Goal: Information Seeking & Learning: Check status

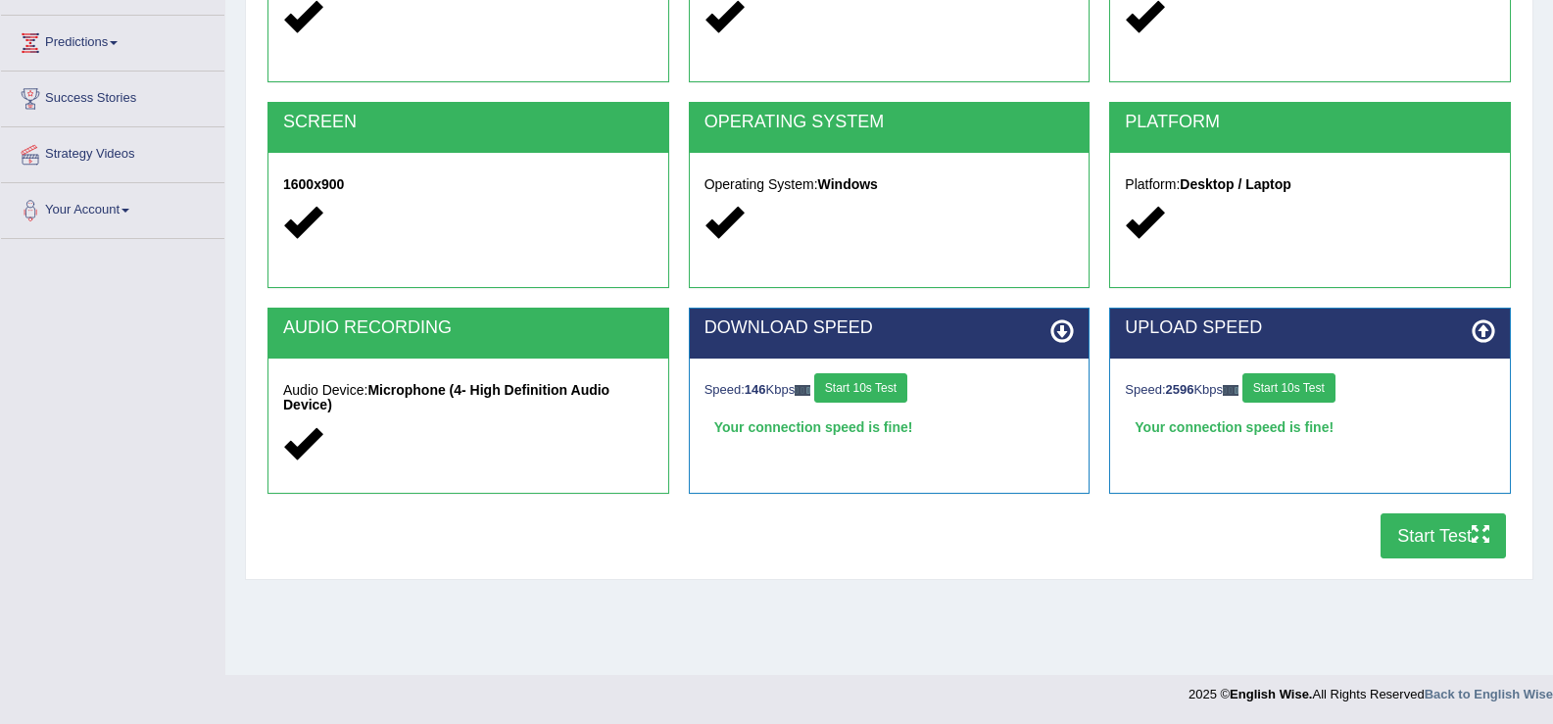
scroll to position [305, 0]
click at [1464, 542] on button "Start Test" at bounding box center [1442, 535] width 125 height 45
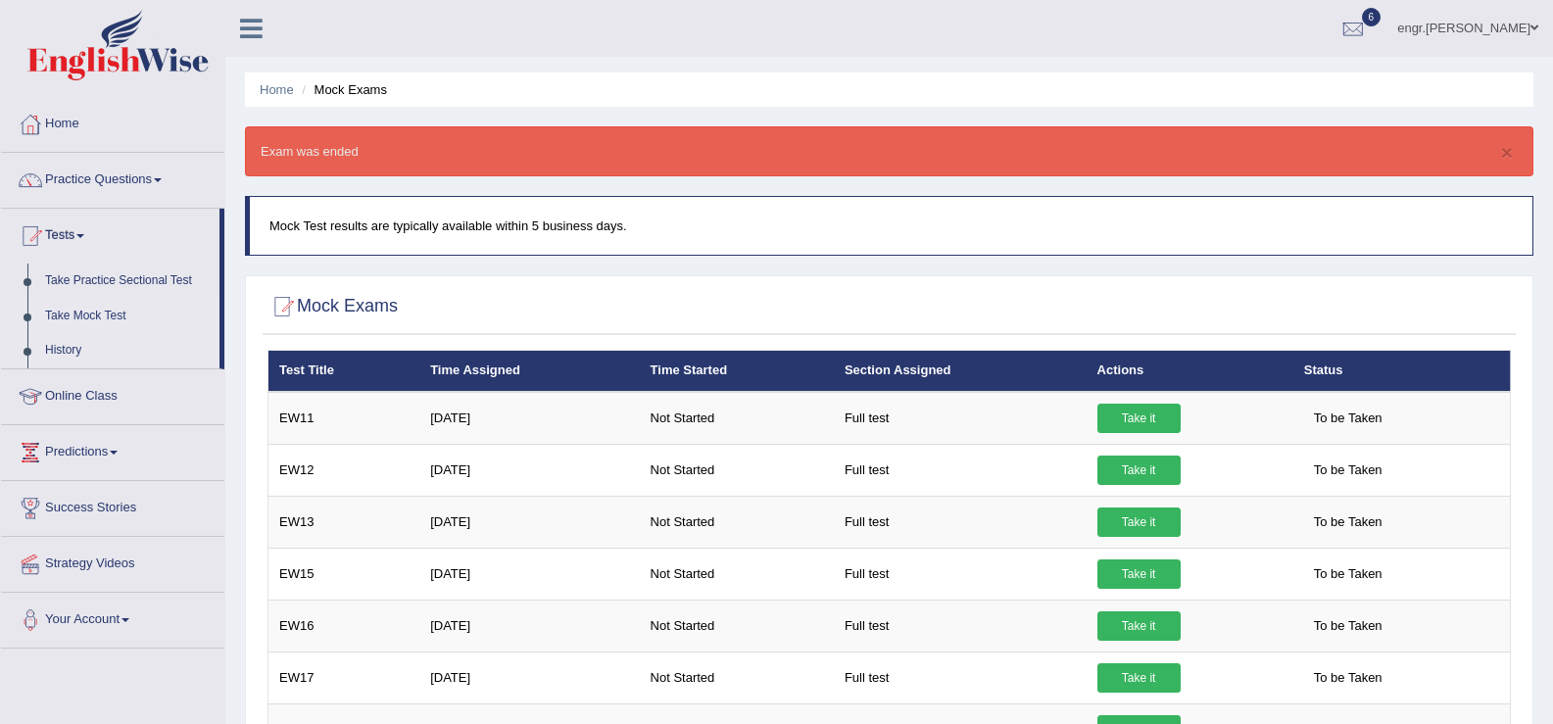
click at [83, 349] on link "History" at bounding box center [127, 350] width 183 height 35
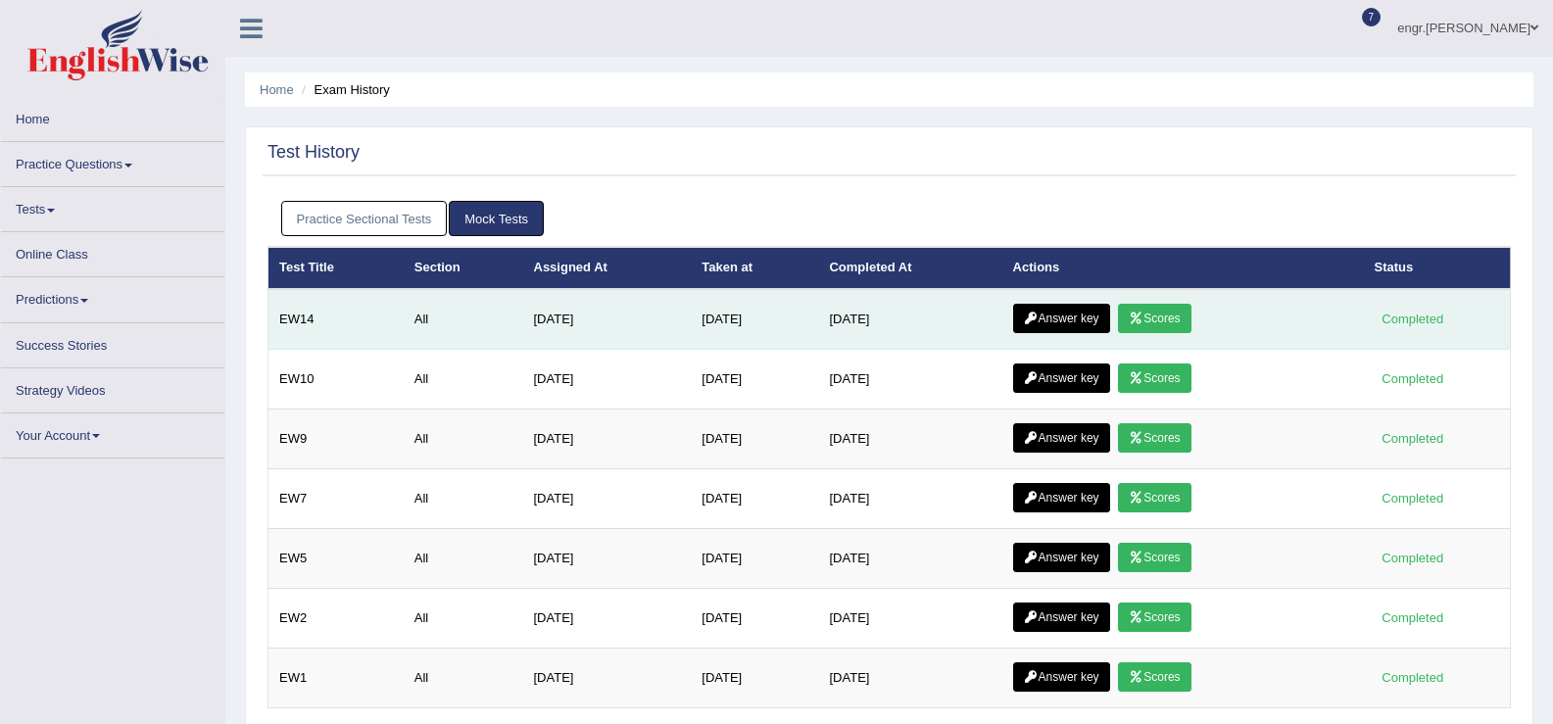
click at [1143, 320] on icon at bounding box center [1135, 318] width 15 height 12
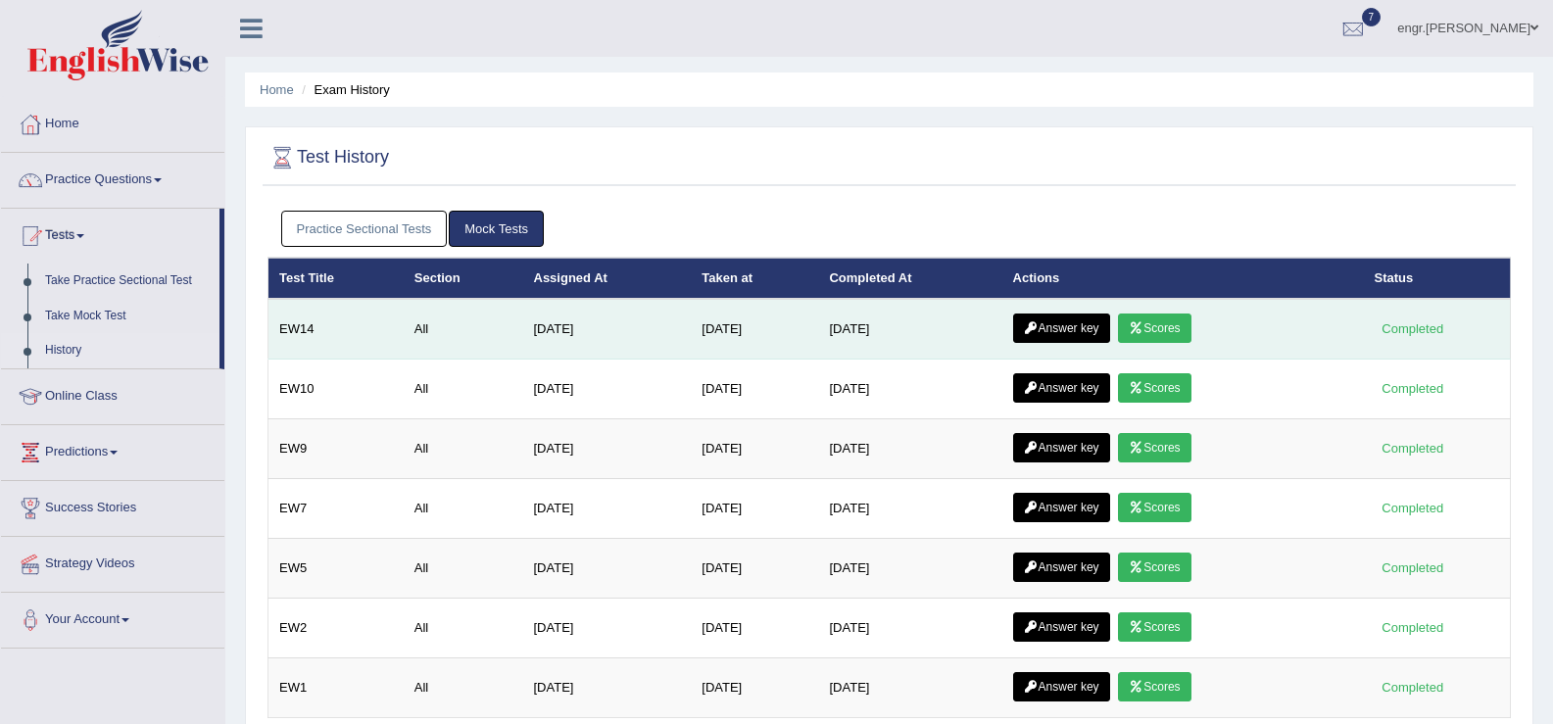
click at [1061, 320] on link "Answer key" at bounding box center [1061, 327] width 97 height 29
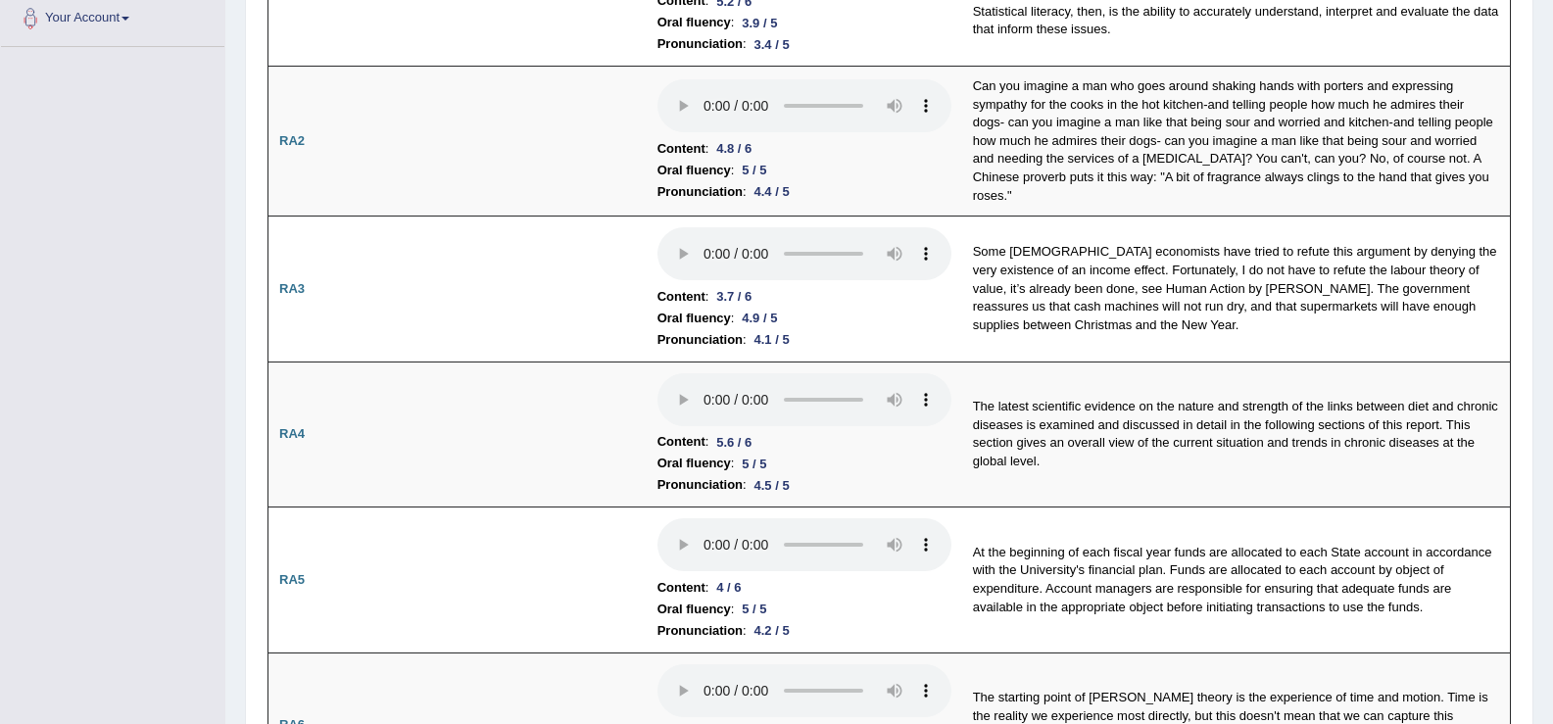
scroll to position [498, 0]
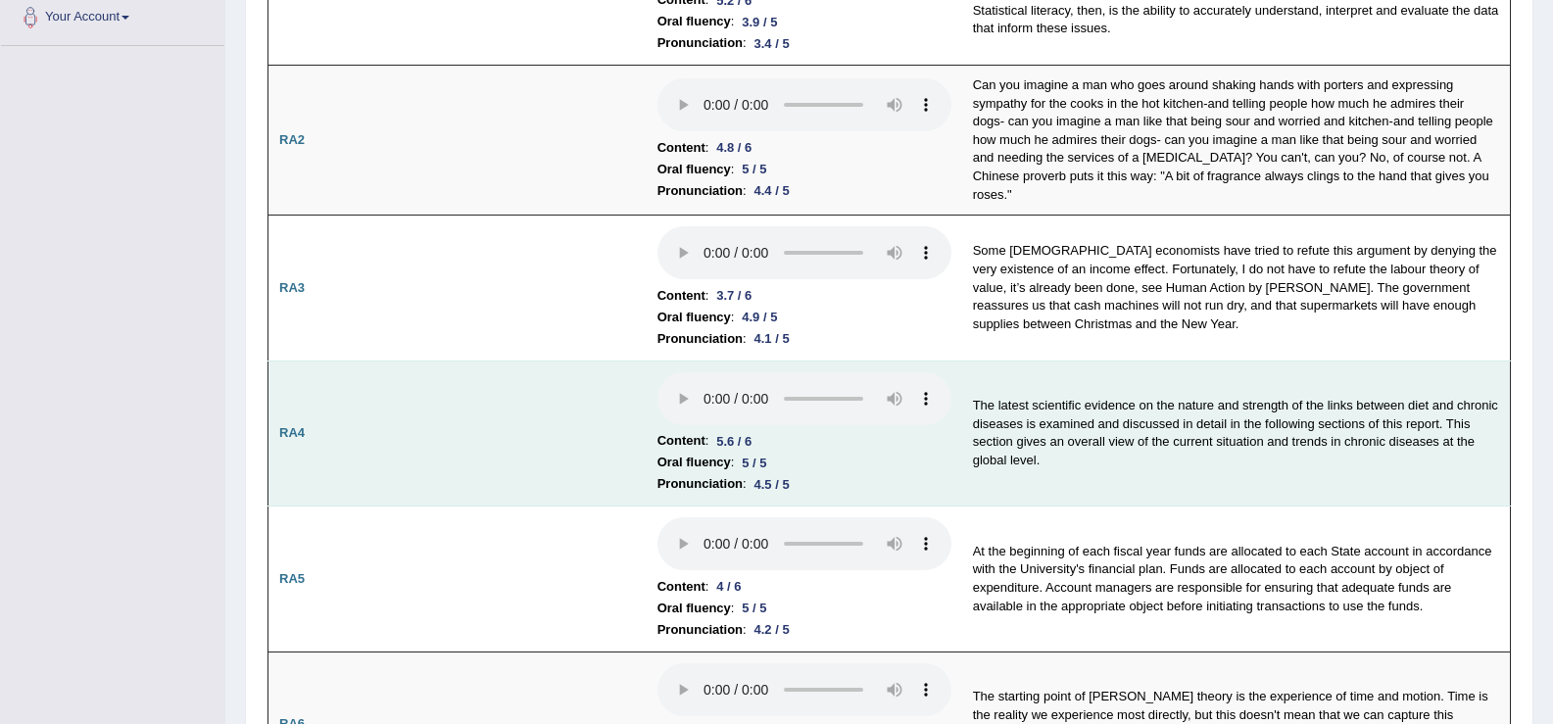
click at [1085, 431] on td "The latest scientific evidence on the nature and strength of the links between …" at bounding box center [1236, 433] width 549 height 146
click at [307, 415] on td "RA4" at bounding box center [299, 433] width 63 height 146
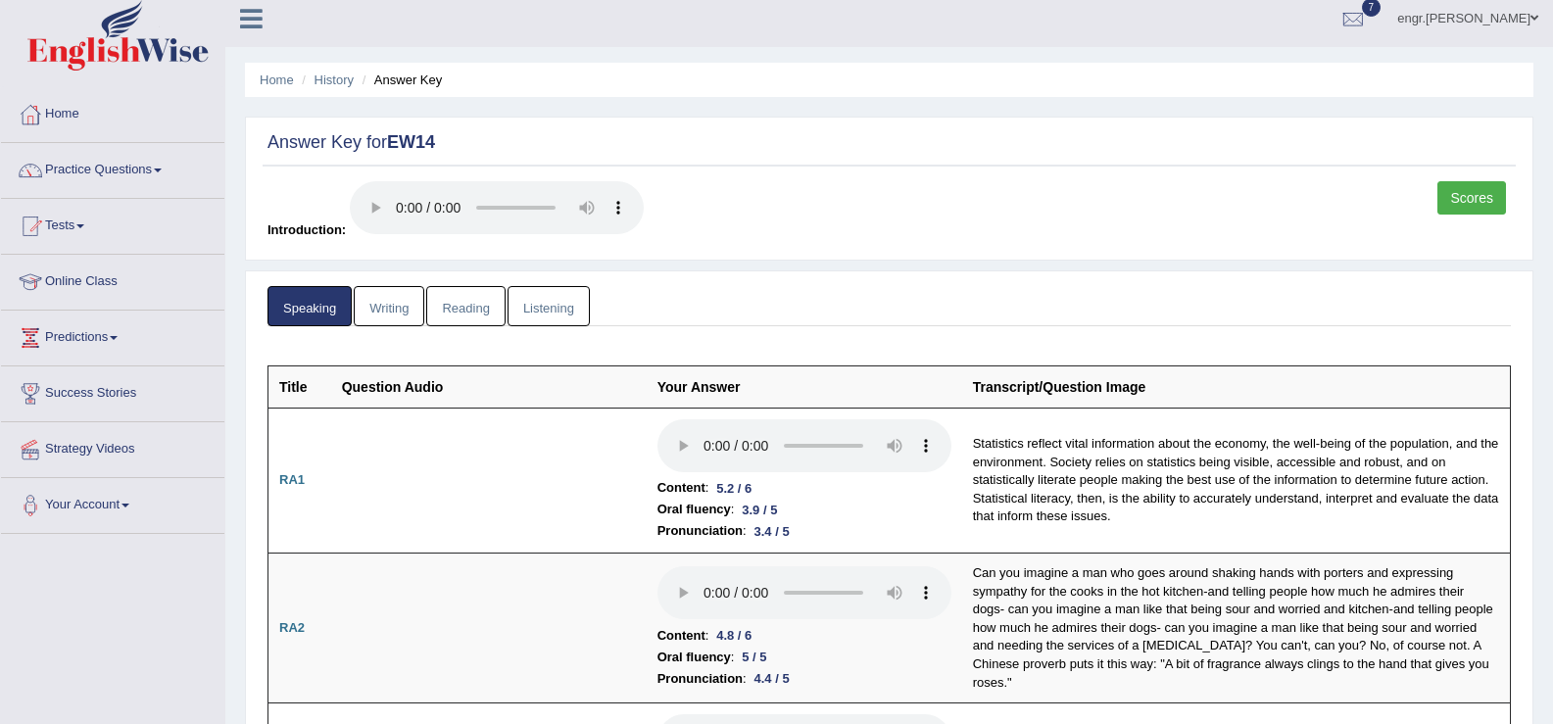
scroll to position [0, 0]
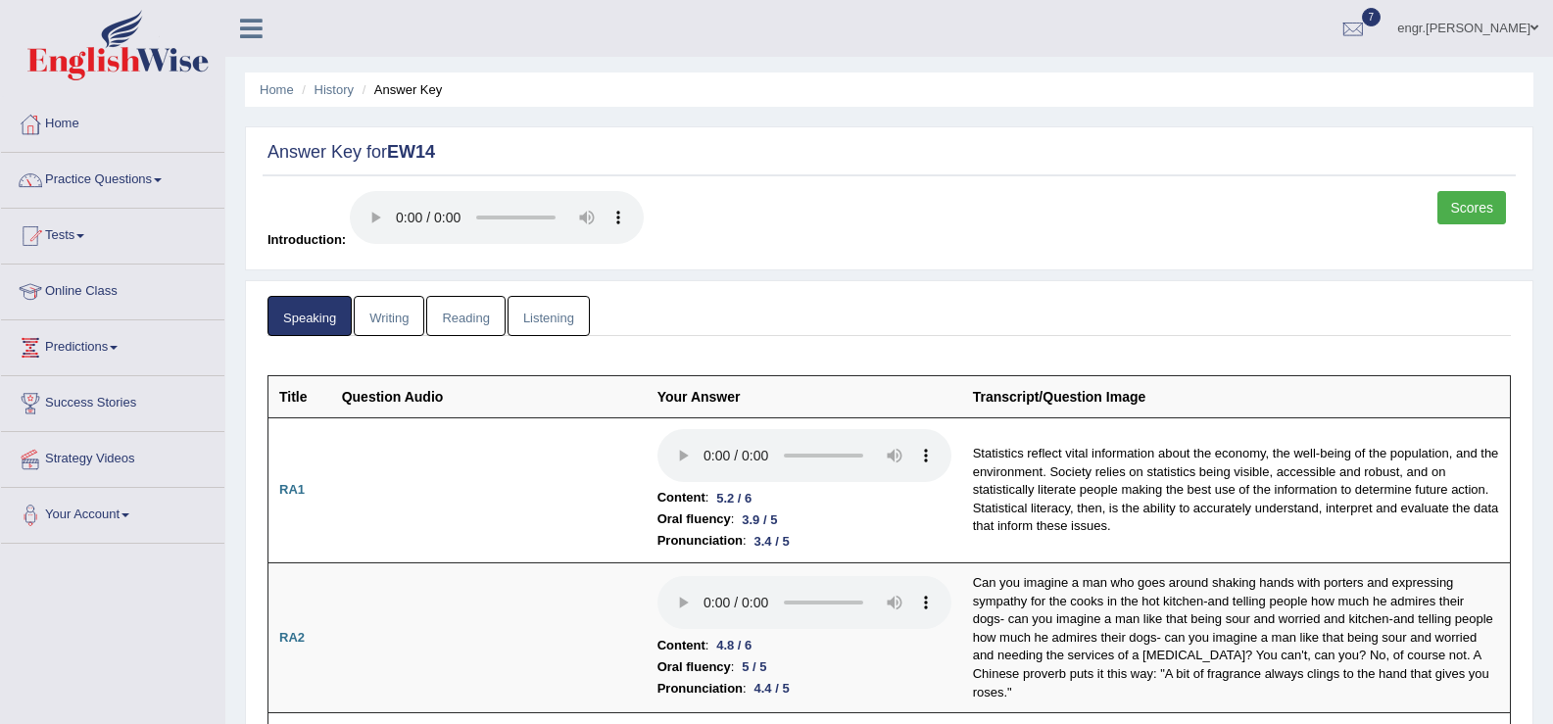
click at [398, 316] on link "Writing" at bounding box center [389, 316] width 71 height 40
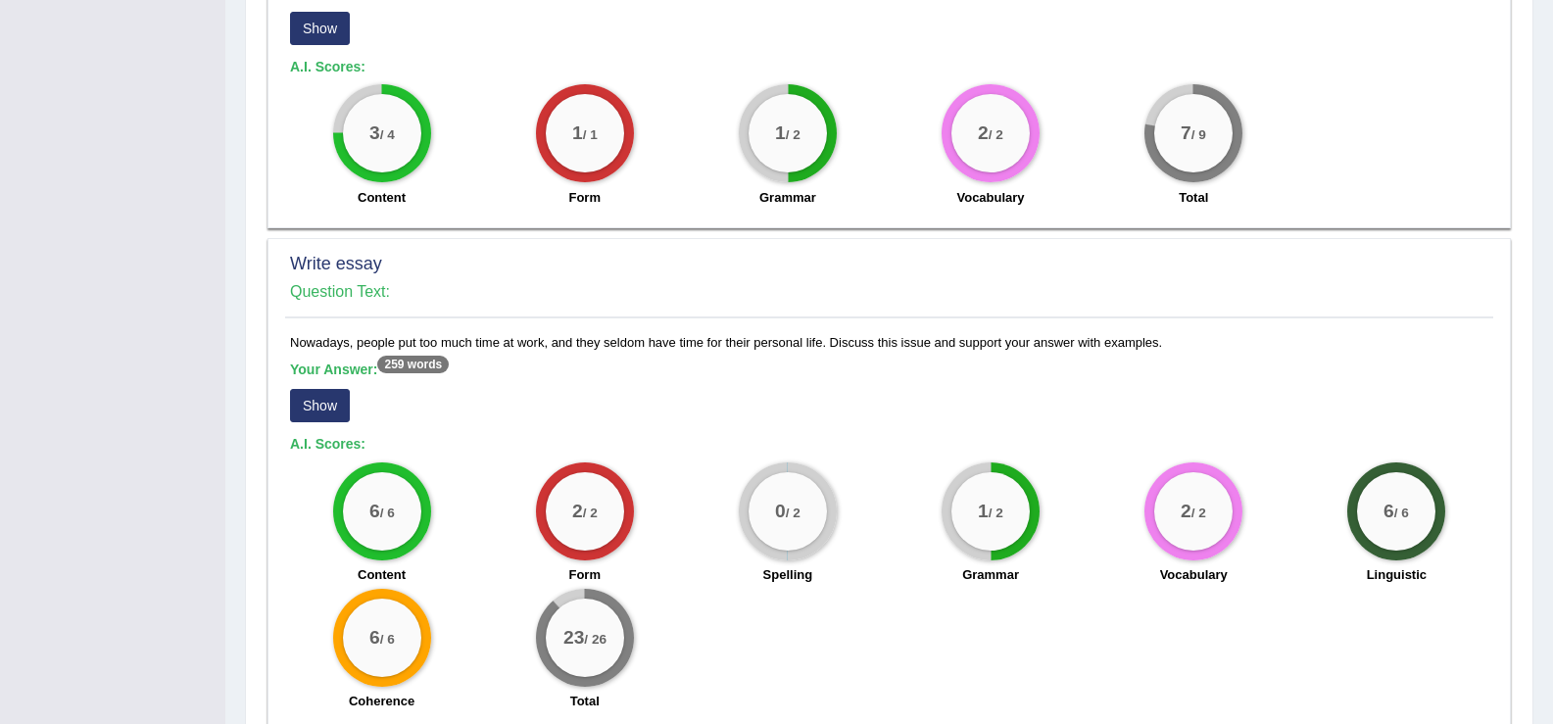
scroll to position [1262, 0]
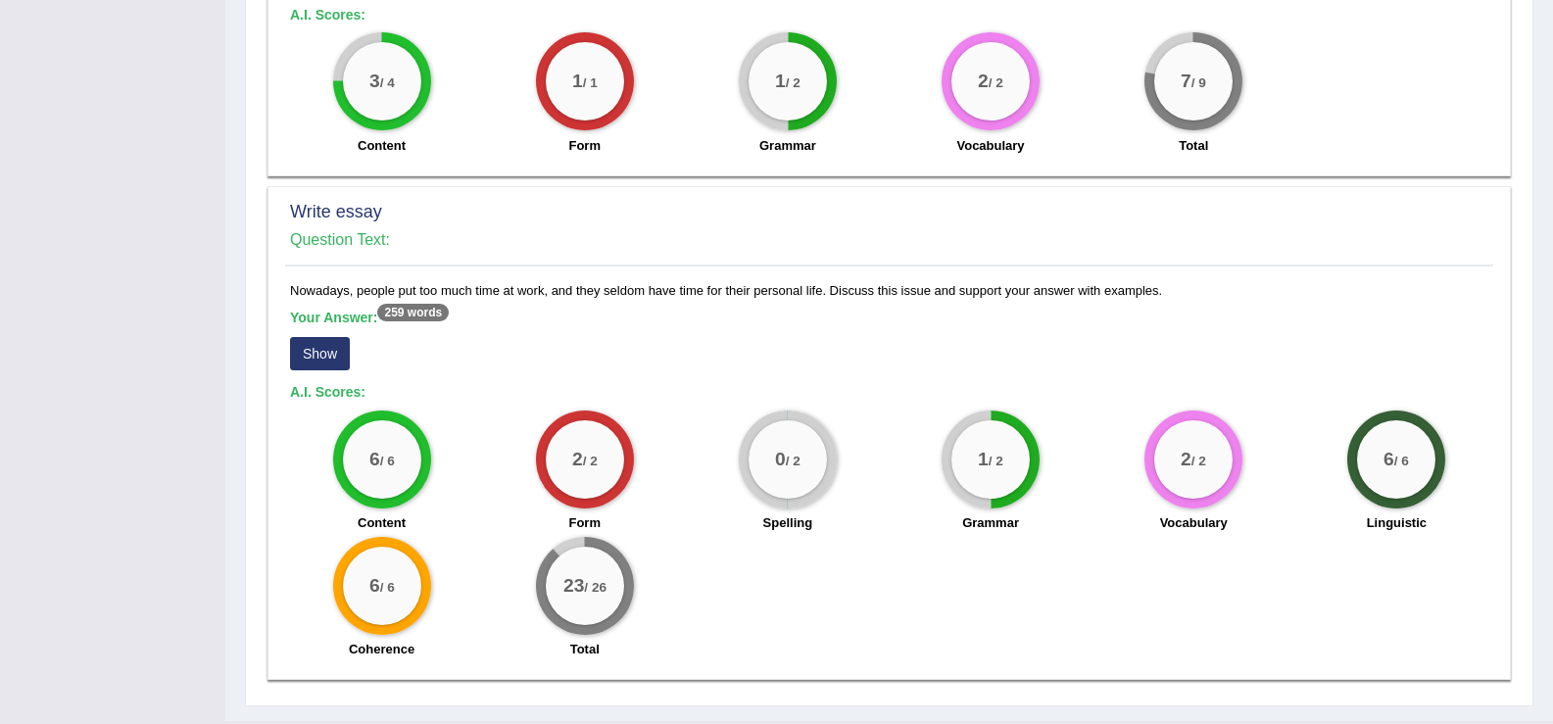
click at [333, 350] on button "Show" at bounding box center [320, 353] width 60 height 33
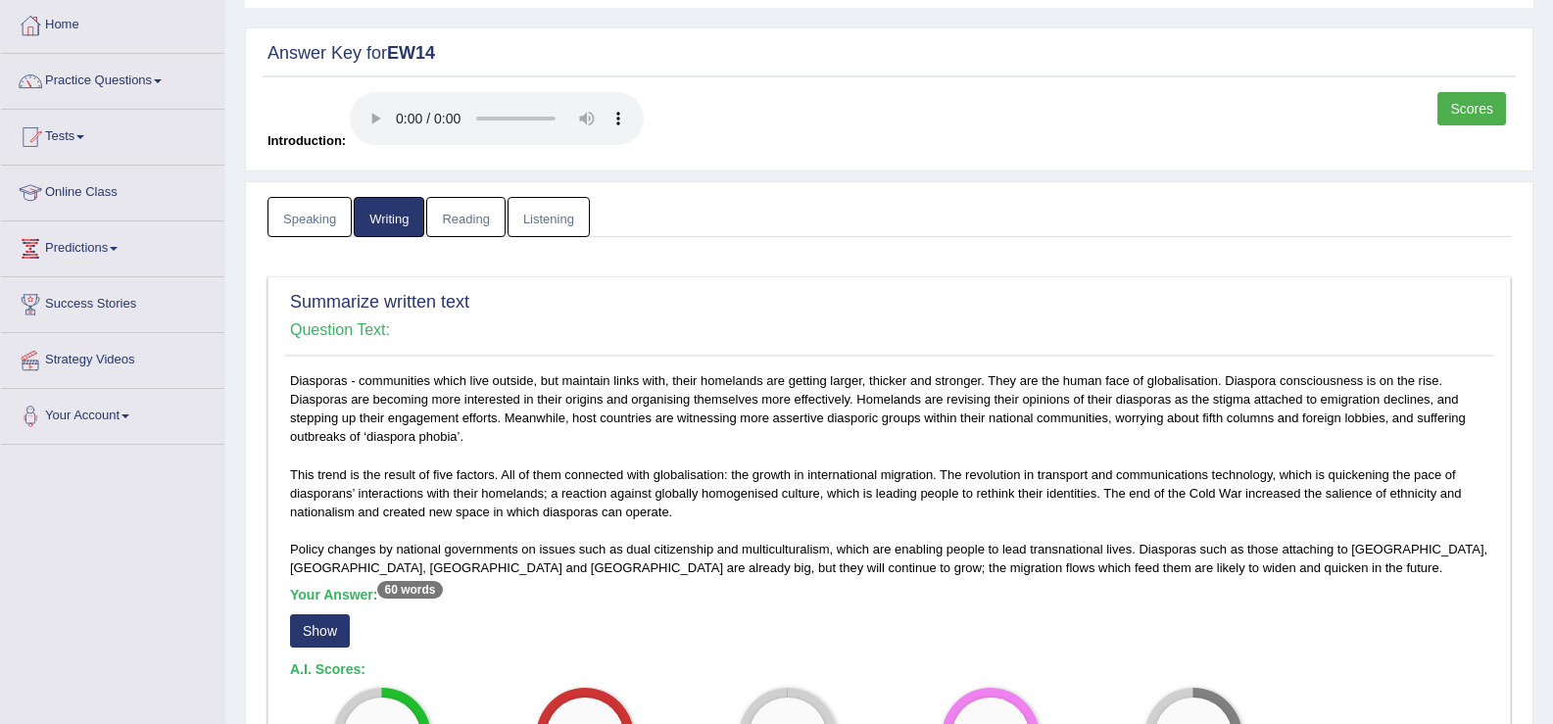
scroll to position [0, 0]
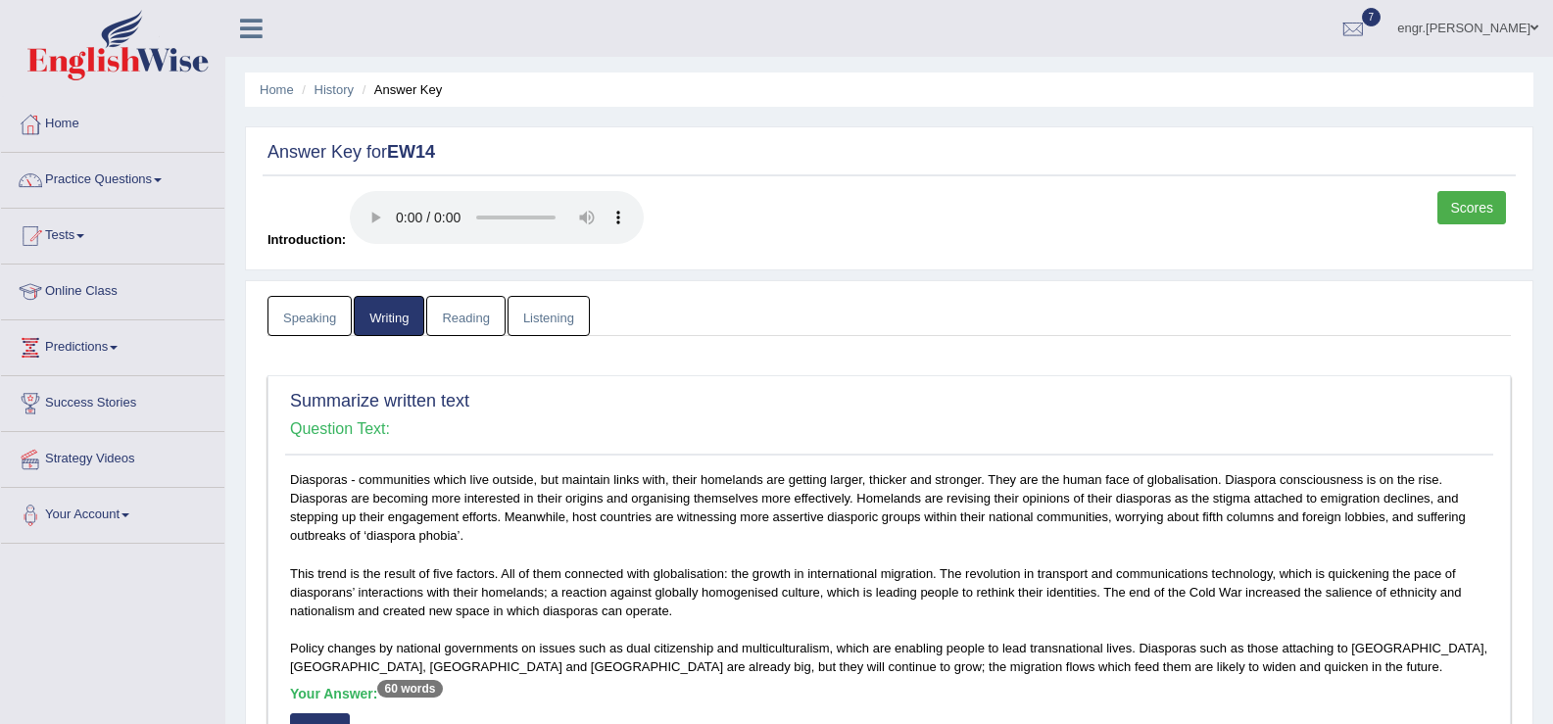
click at [454, 302] on link "Reading" at bounding box center [465, 316] width 78 height 40
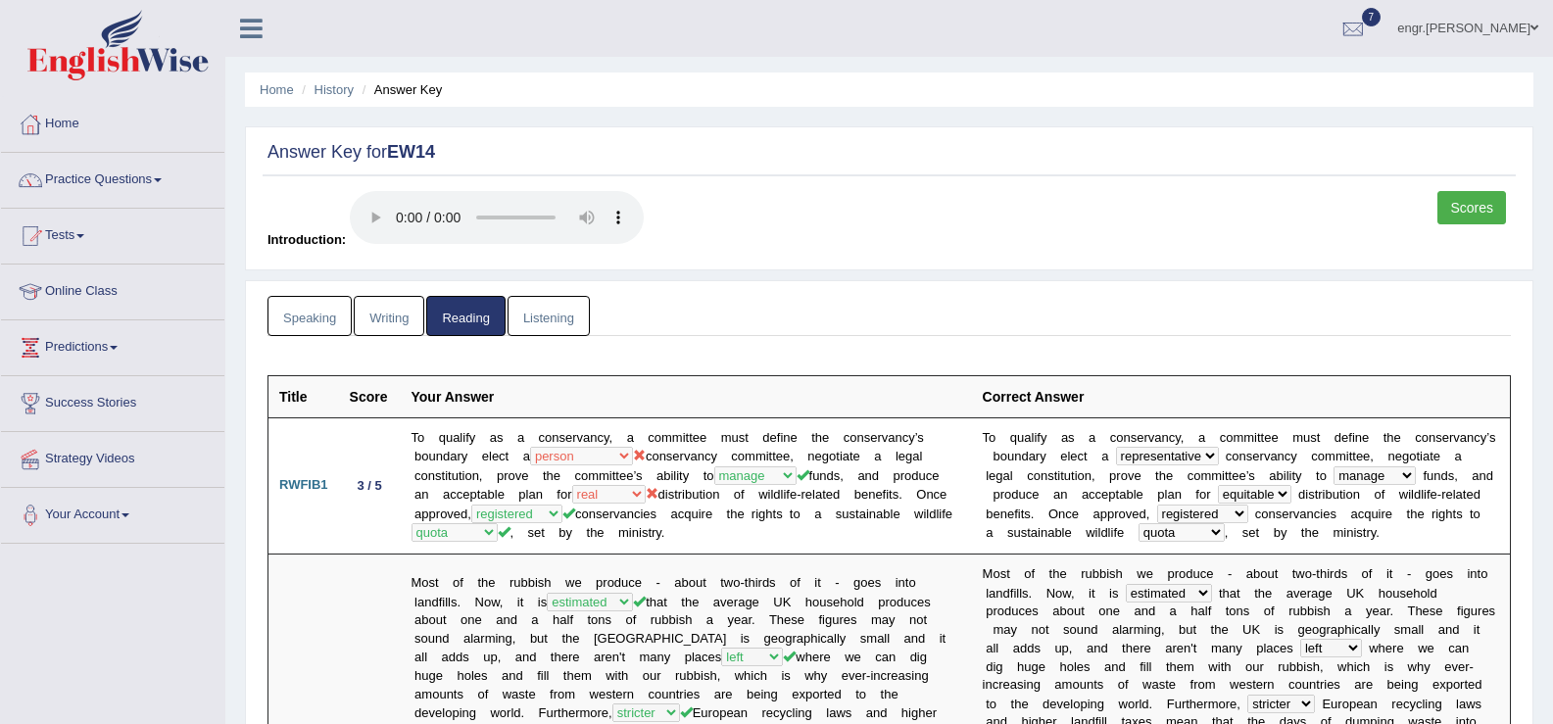
scroll to position [1, 0]
click at [555, 311] on link "Listening" at bounding box center [548, 315] width 82 height 40
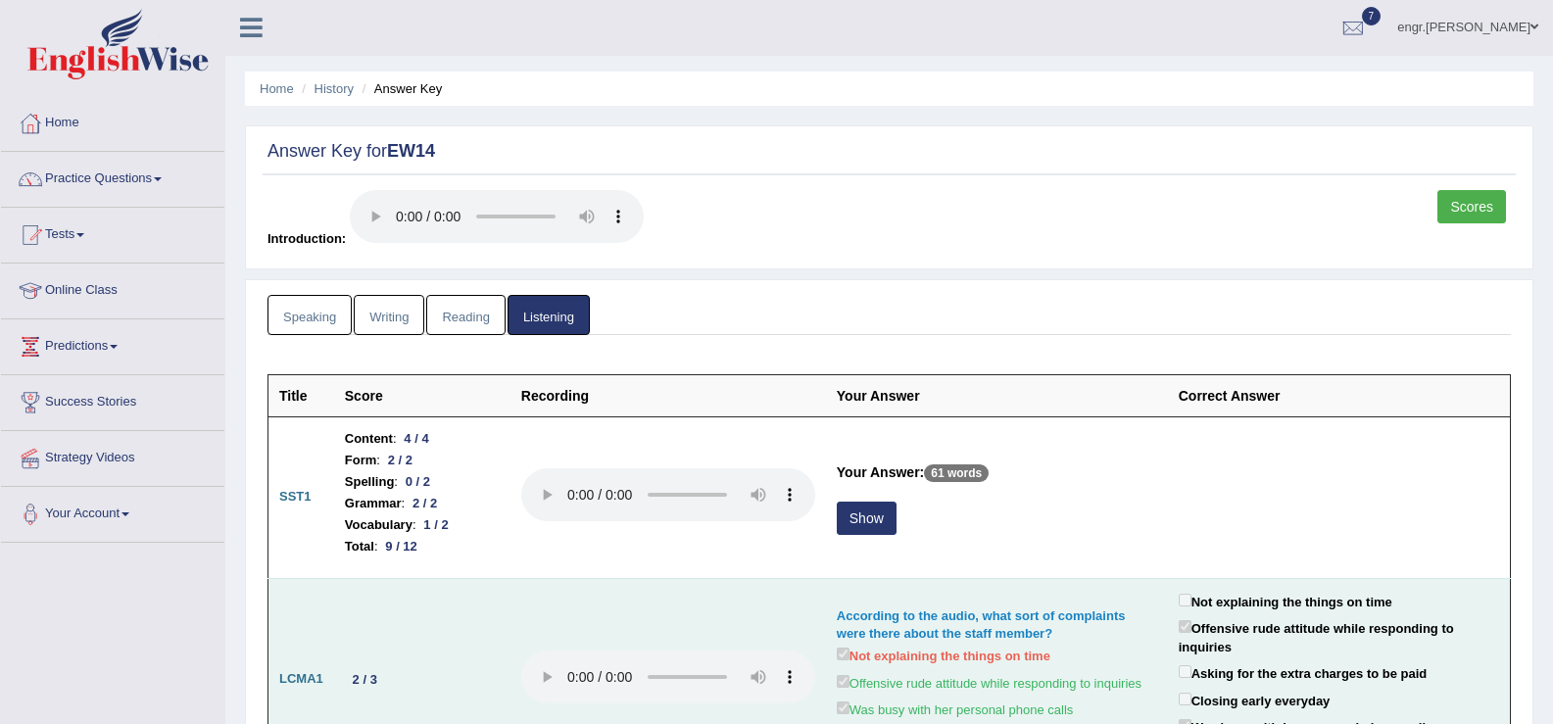
scroll to position [0, 0]
